Goal: Browse casually

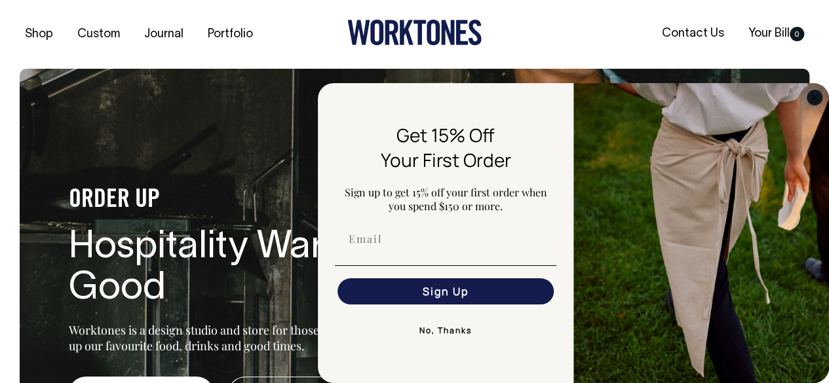
click at [813, 100] on icon "Close dialog" at bounding box center [815, 98] width 16 height 16
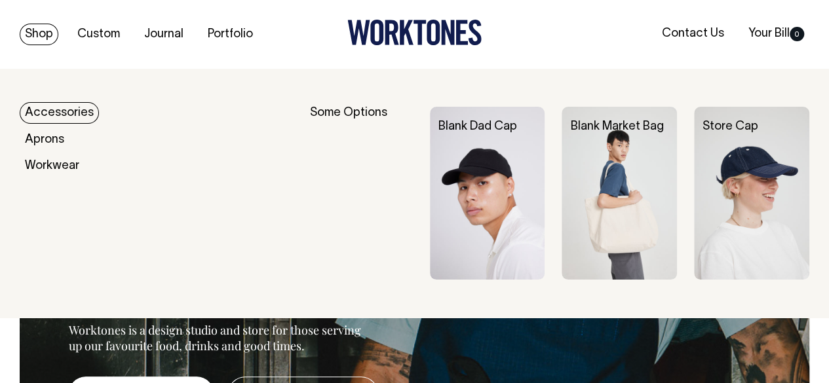
click at [51, 35] on link "Shop" at bounding box center [39, 35] width 39 height 22
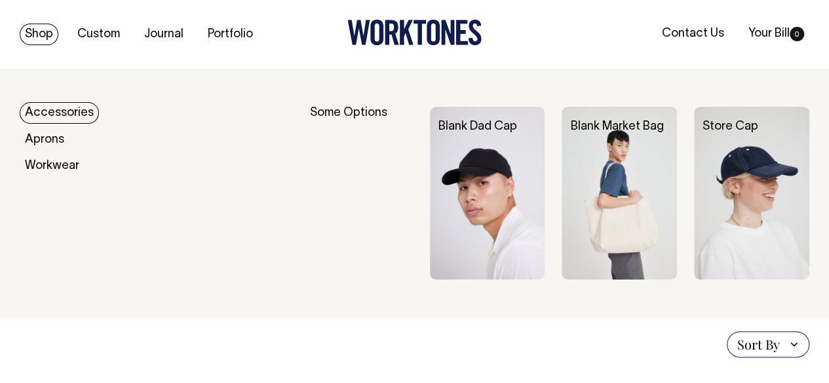
click at [81, 108] on link "Accessories" at bounding box center [59, 113] width 79 height 22
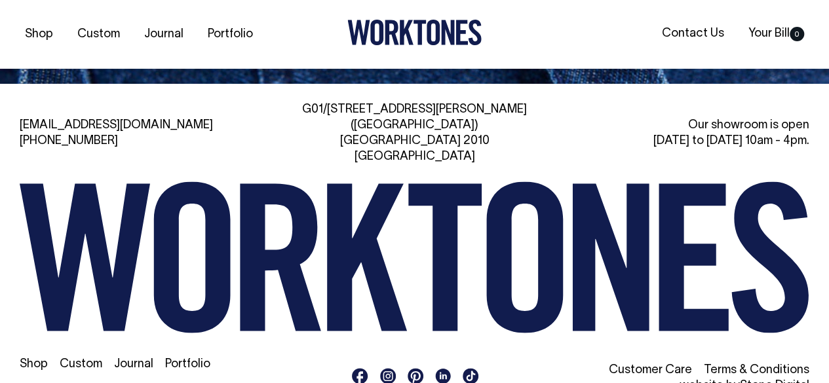
scroll to position [1792, 0]
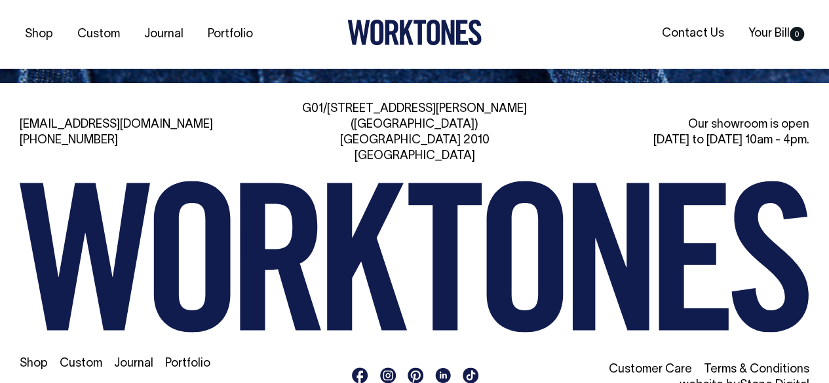
click at [113, 133] on div "[EMAIL_ADDRESS][DOMAIN_NAME] [PHONE_NUMBER] [STREET_ADDRESS][PERSON_NAME] Our s…" at bounding box center [414, 251] width 829 height 298
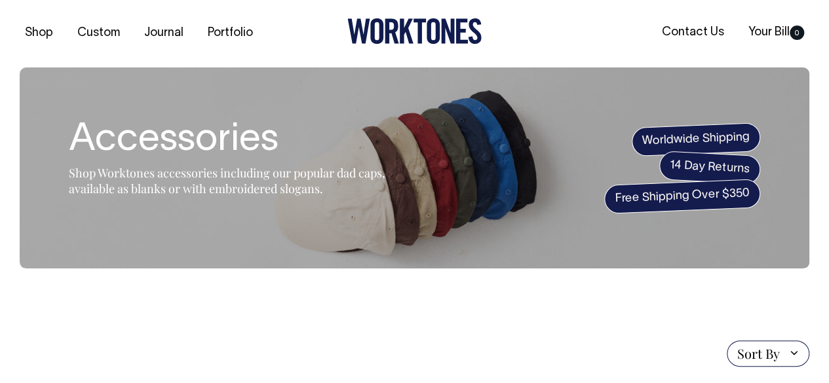
scroll to position [0, 0]
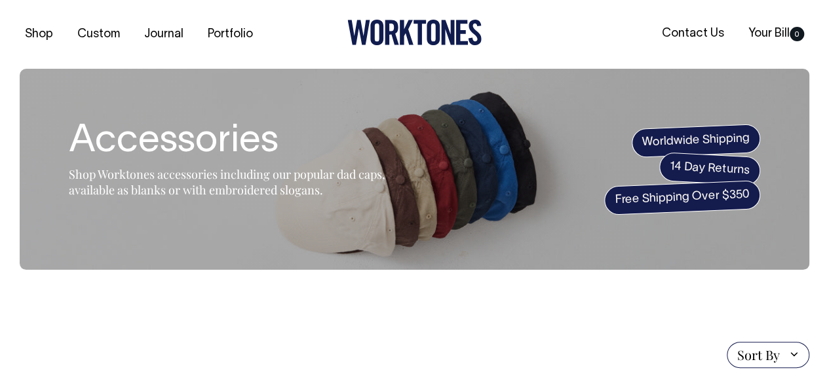
click at [375, 22] on icon at bounding box center [376, 33] width 13 height 26
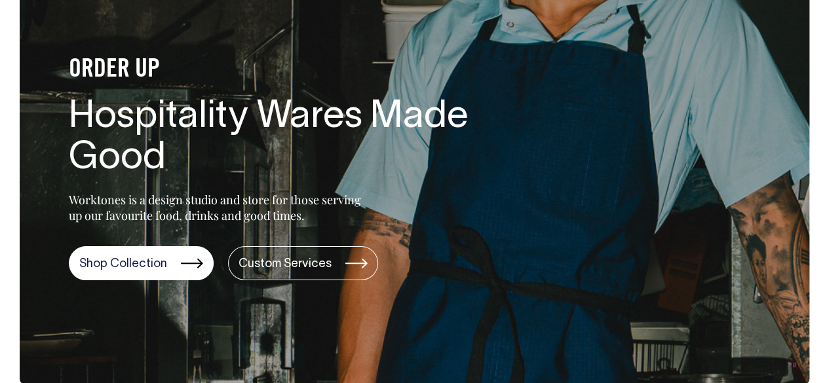
scroll to position [131, 0]
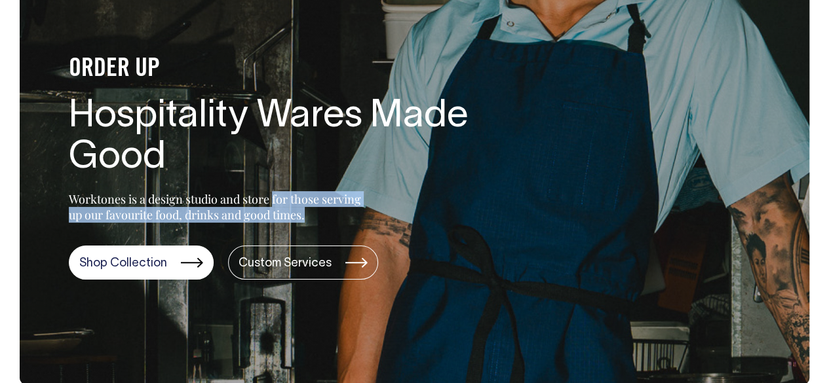
drag, startPoint x: 275, startPoint y: 203, endPoint x: 315, endPoint y: 208, distance: 40.2
click at [315, 208] on p "Worktones is a design studio and store for those serving up our favourite food,…" at bounding box center [218, 206] width 298 height 31
copy p "for those serving up our favourite food, drinks and good times."
